Goal: Find contact information: Find contact information

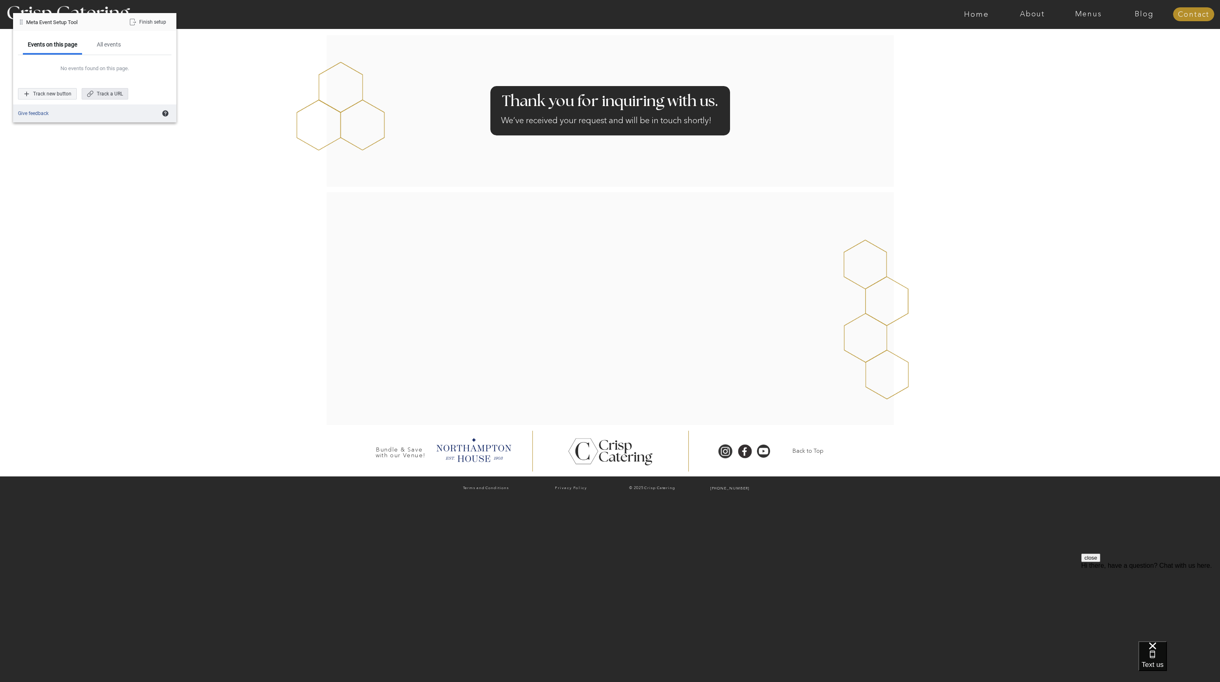
click at [98, 96] on div "Track a URL" at bounding box center [105, 93] width 47 height 11
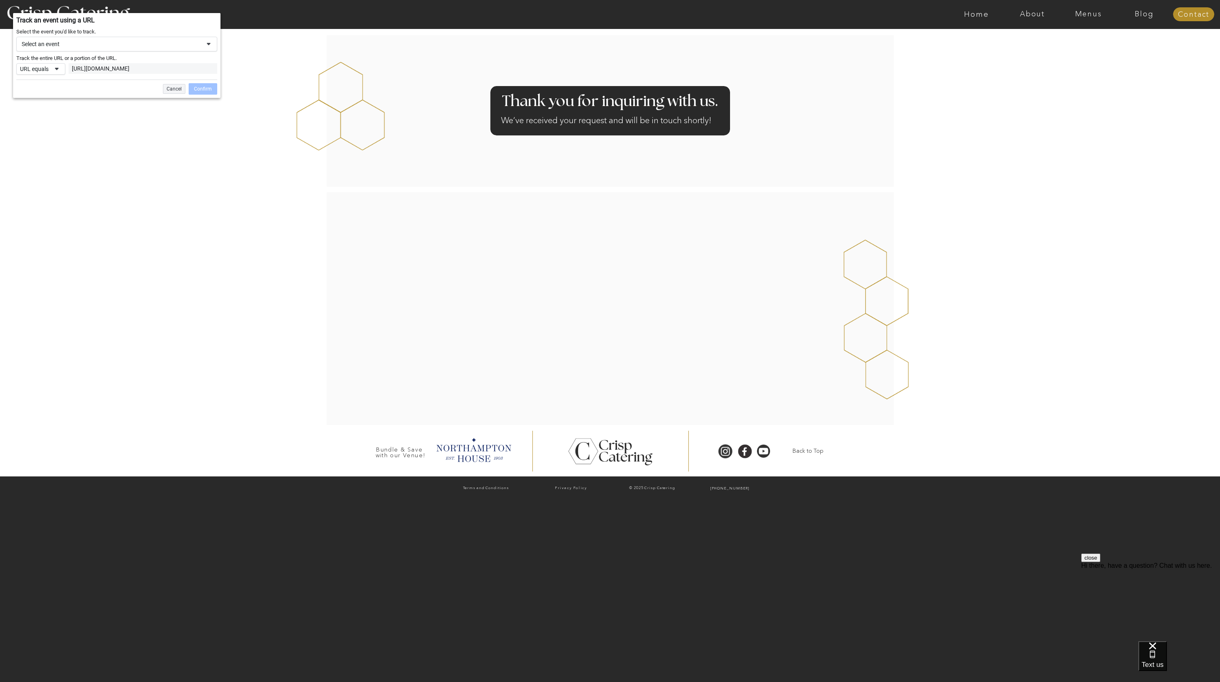
click at [74, 41] on div "Select an event" at bounding box center [111, 43] width 179 height 7
click at [49, 96] on div "Lead" at bounding box center [54, 99] width 11 height 7
click at [63, 139] on label "Don't include value" at bounding box center [57, 138] width 43 height 10
click at [66, 126] on label "Choose value on page" at bounding box center [61, 125] width 51 height 10
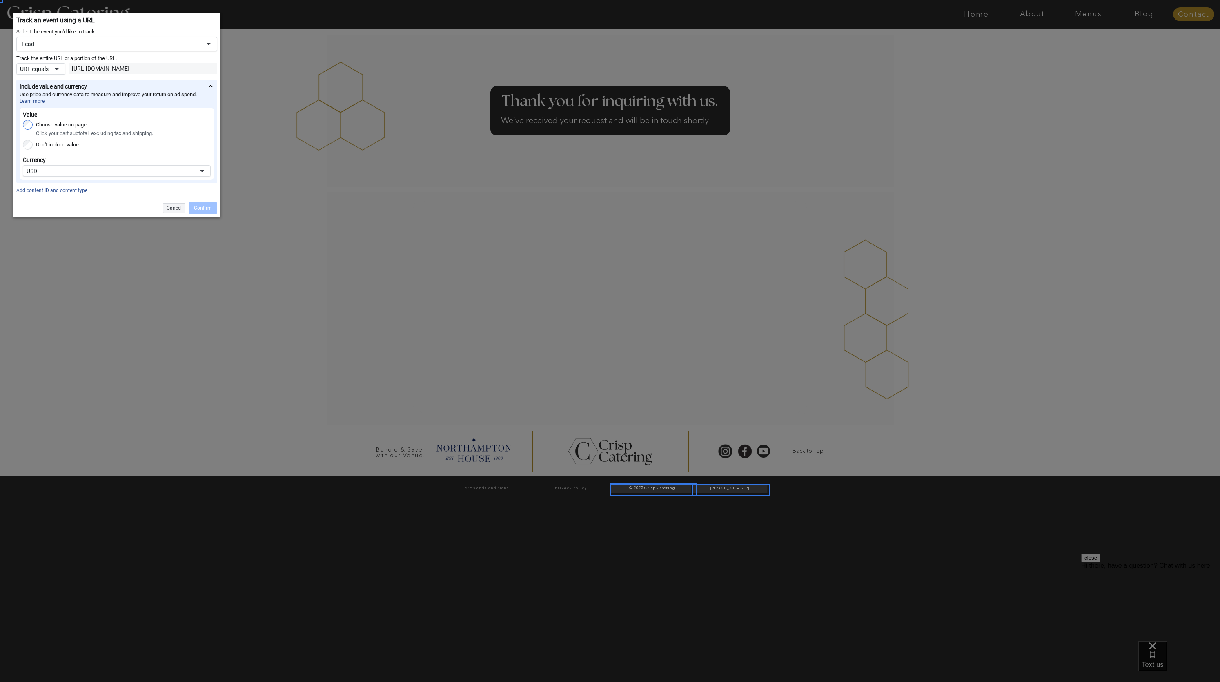
click at [54, 143] on label "Don't include value" at bounding box center [57, 145] width 43 height 10
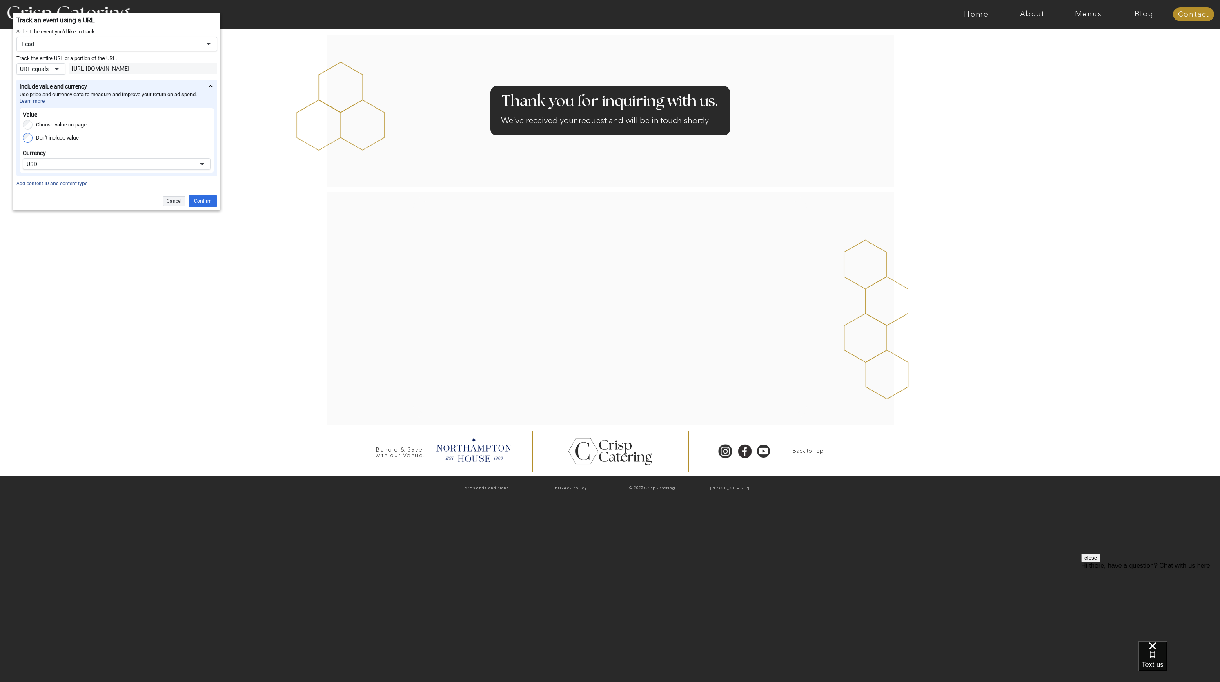
click at [53, 127] on label "Choose value on page" at bounding box center [61, 125] width 51 height 10
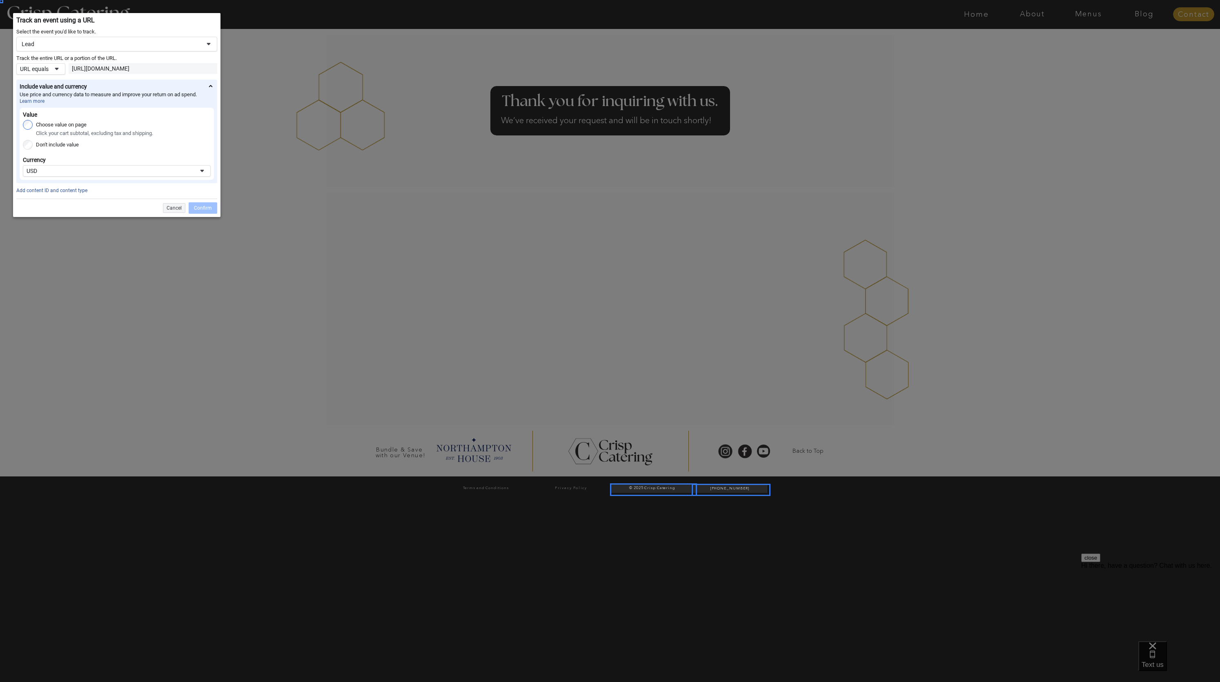
click at [50, 144] on label "Don't include value" at bounding box center [57, 145] width 43 height 10
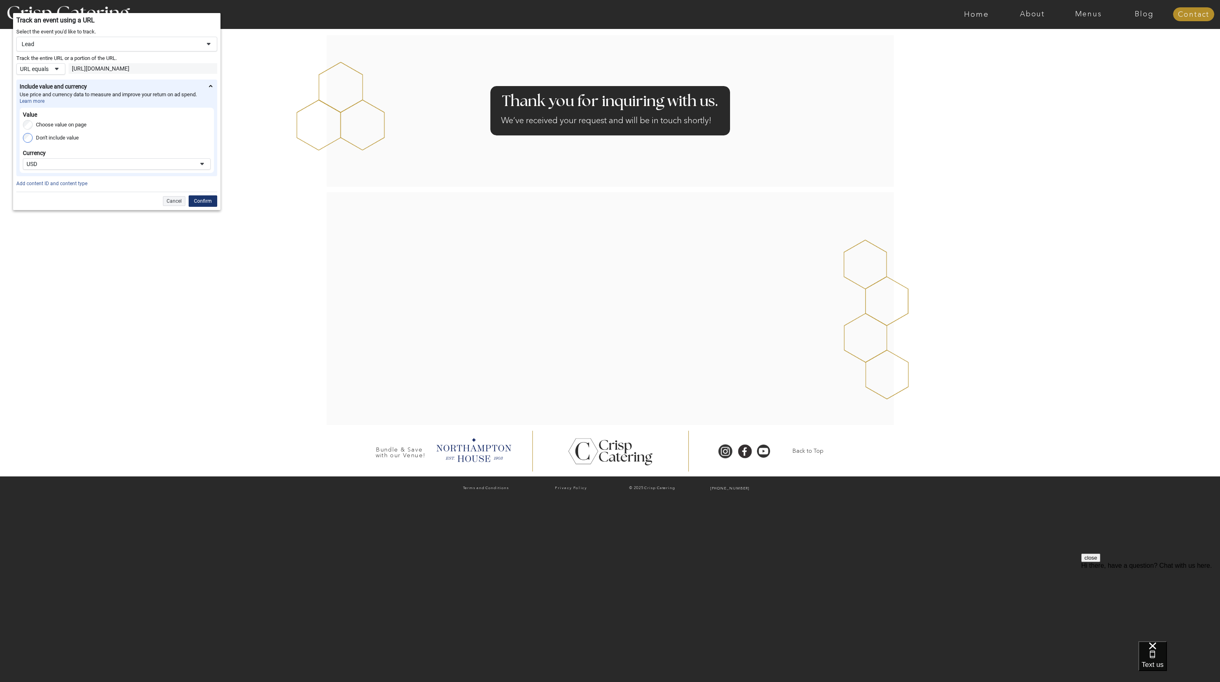
click at [196, 201] on div "Confirm" at bounding box center [203, 201] width 29 height 11
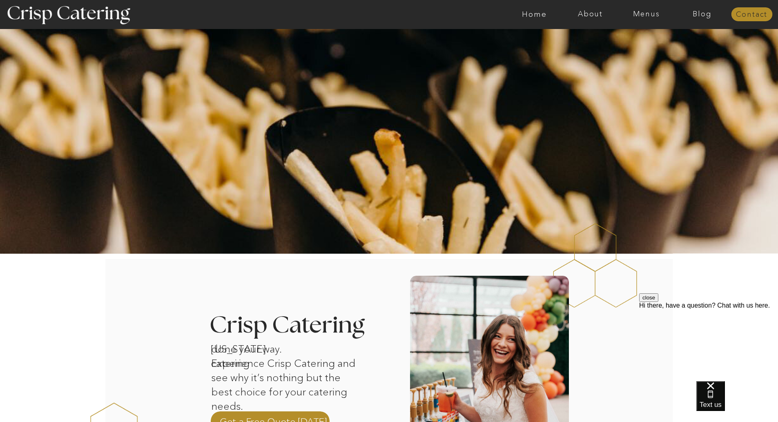
click at [753, 13] on nav "Contact" at bounding box center [751, 15] width 41 height 8
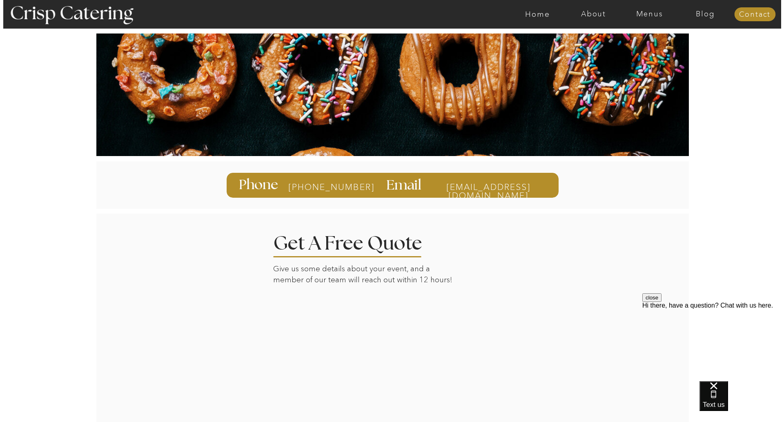
scroll to position [144, 0]
